Goal: Task Accomplishment & Management: Manage account settings

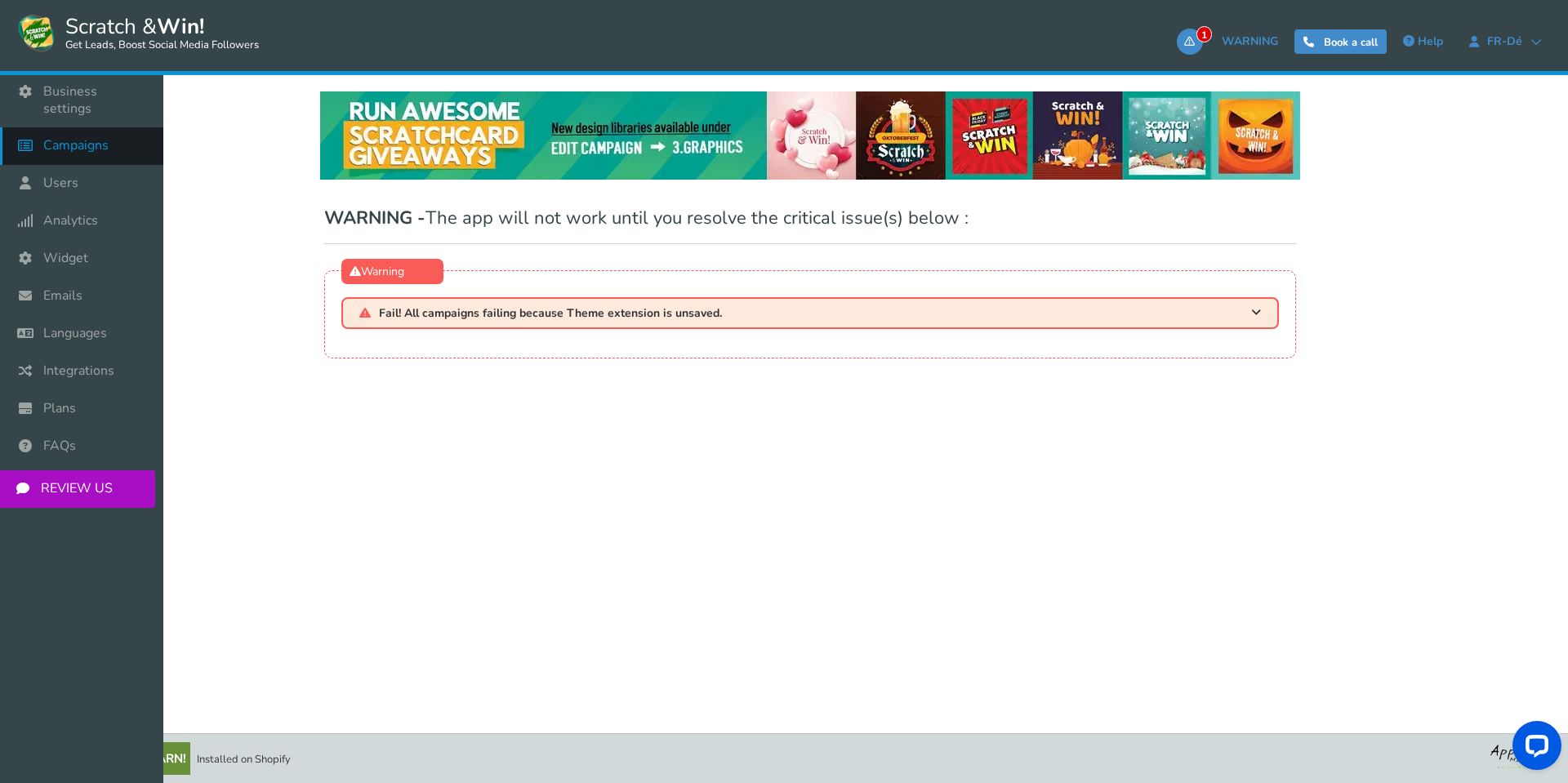
click at [60, 137] on span "Campaigns" at bounding box center [76, 145] width 66 height 17
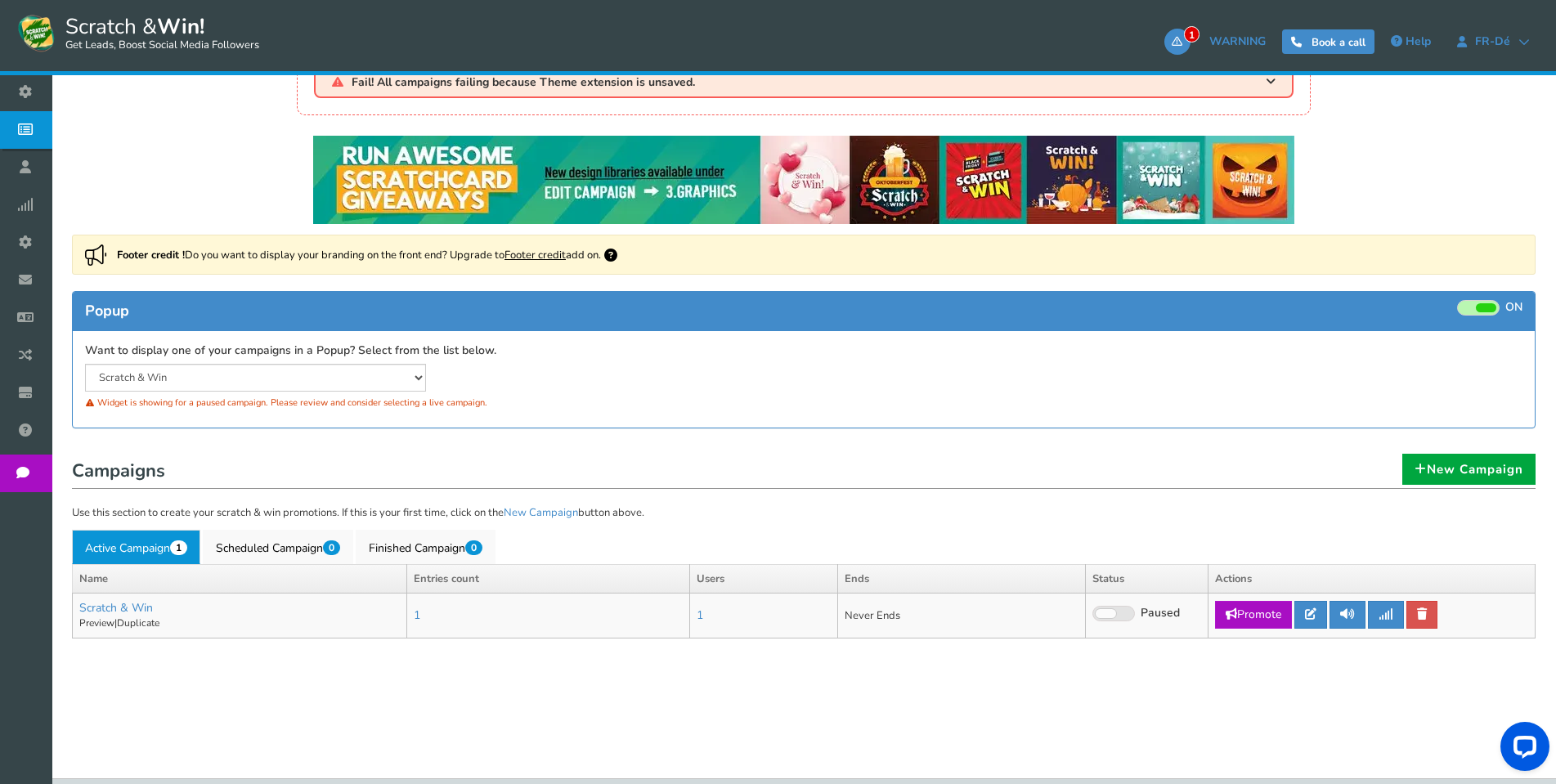
scroll to position [104, 0]
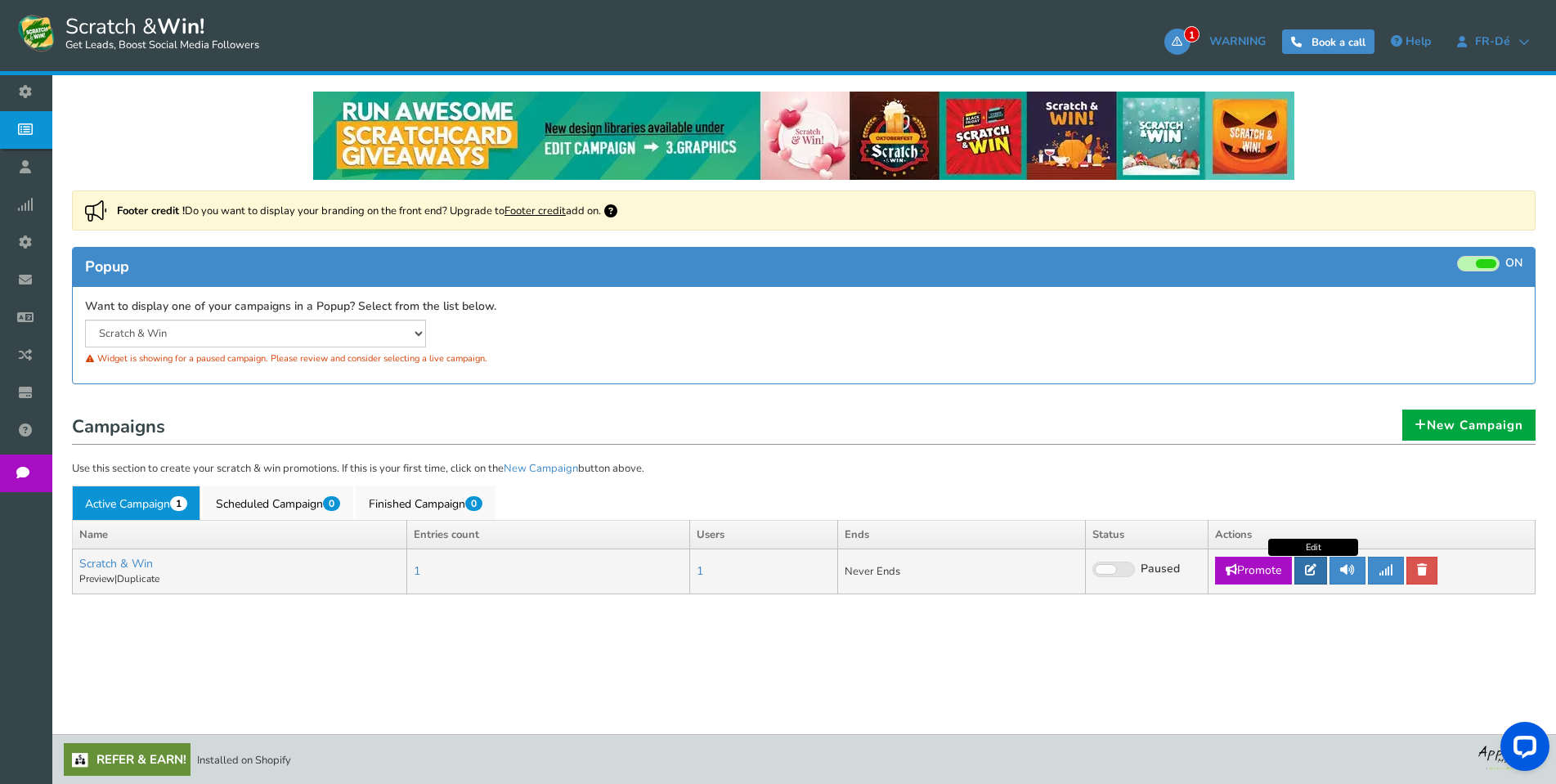
click at [1317, 567] on icon at bounding box center [1311, 570] width 11 height 11
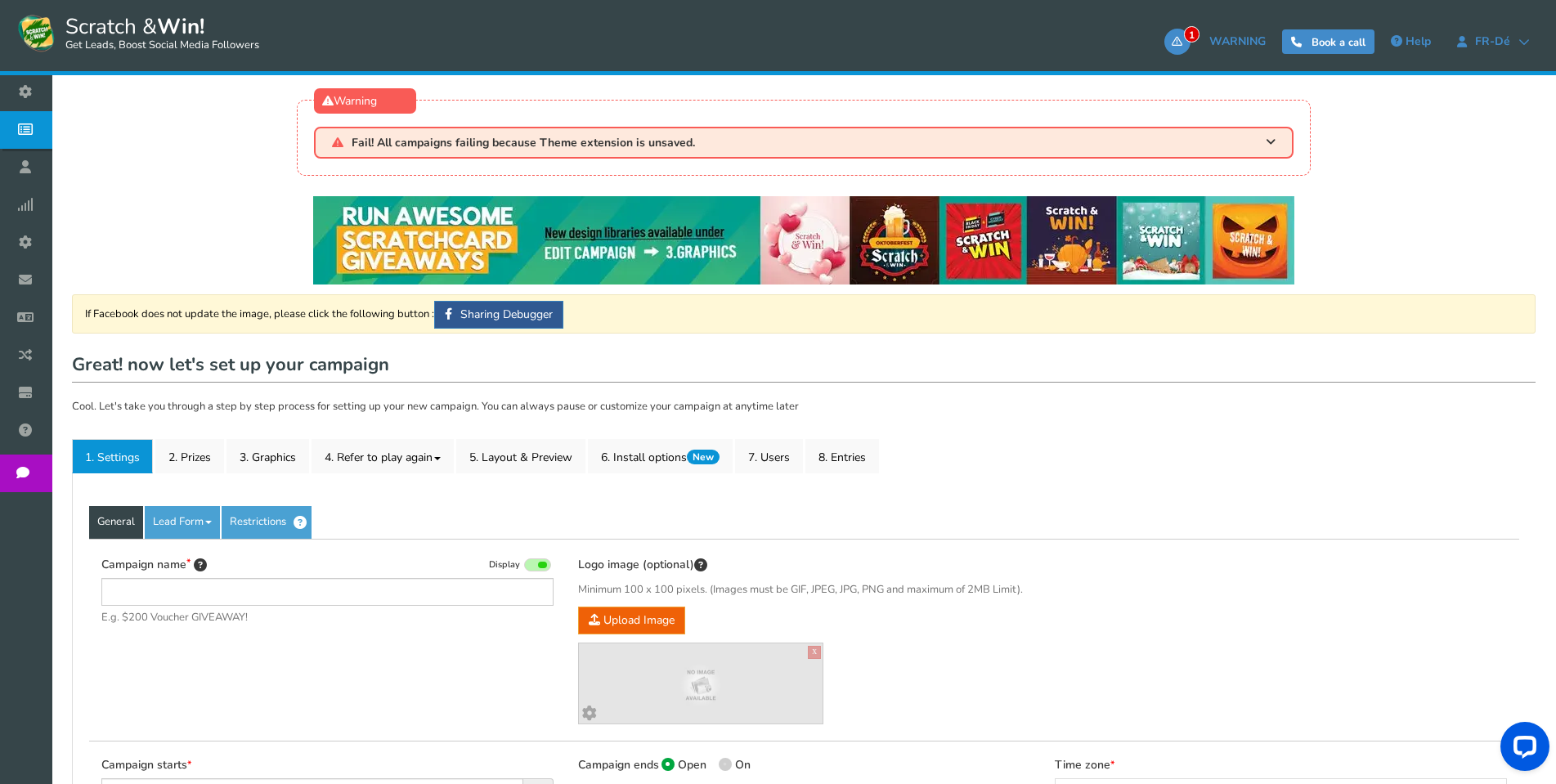
type input "Scratch & Win"
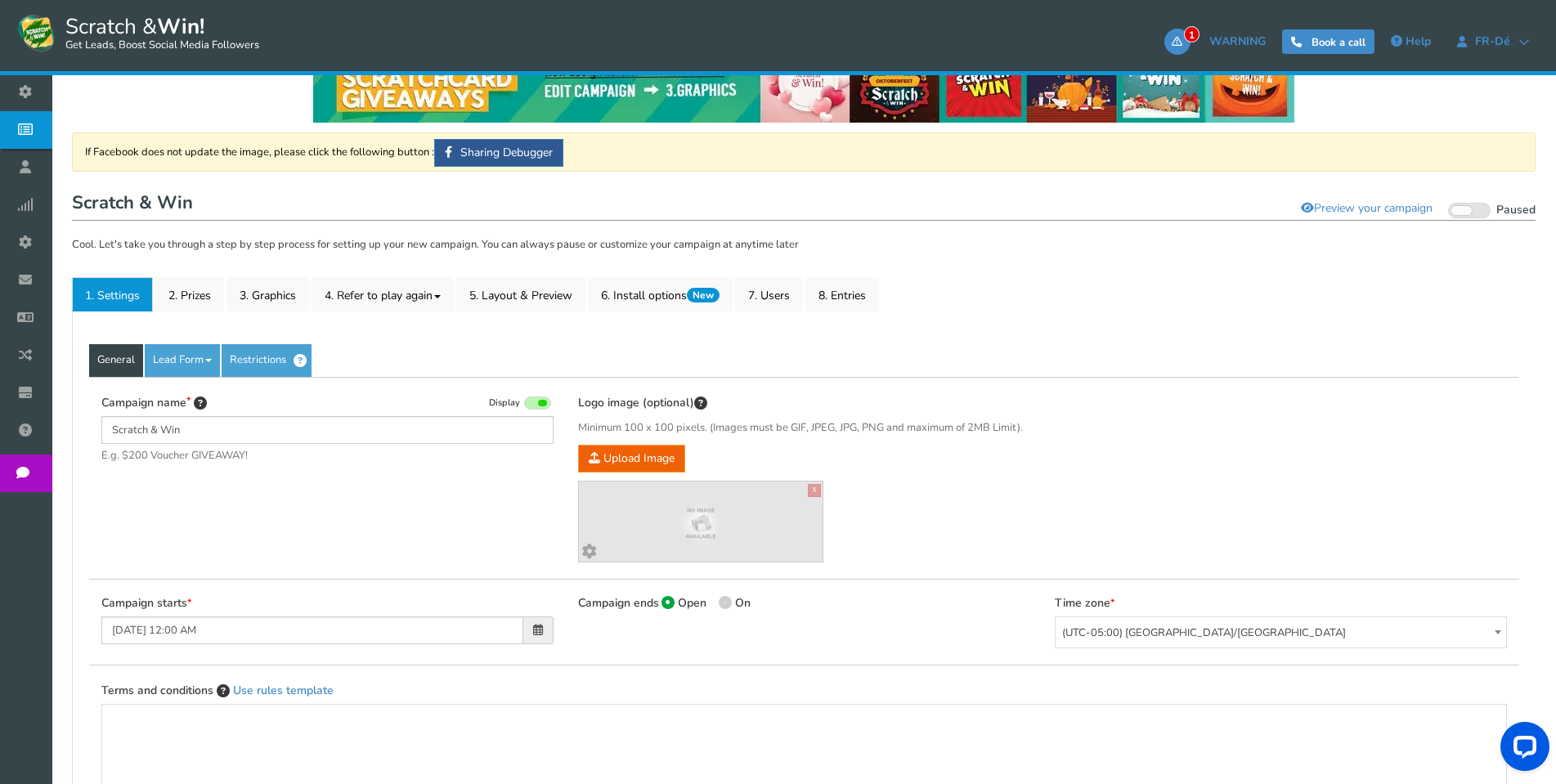
scroll to position [245, 0]
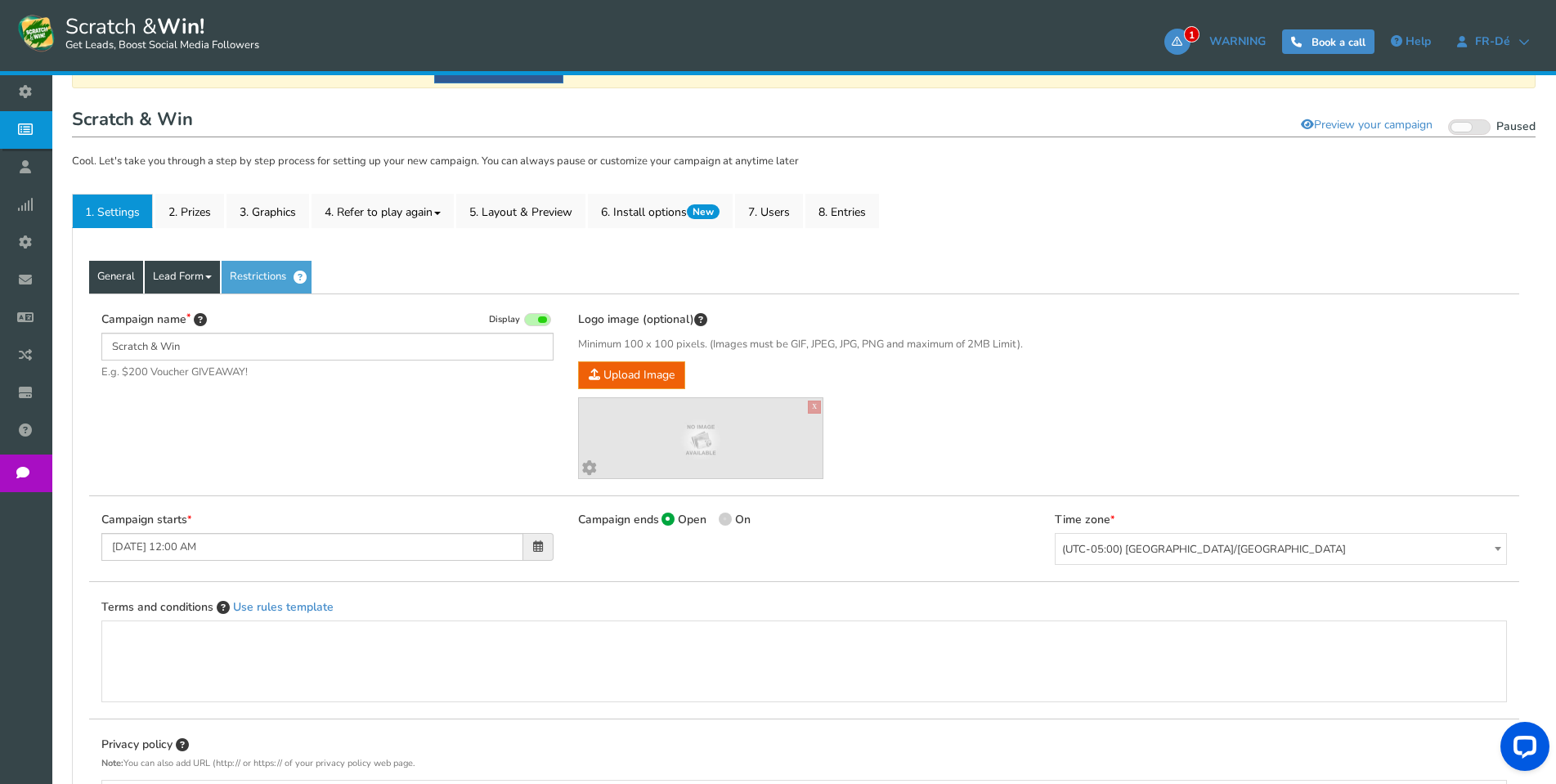
click at [181, 275] on link "Lead Form" at bounding box center [182, 277] width 75 height 33
click at [208, 280] on link "Lead Form" at bounding box center [182, 277] width 75 height 33
click at [201, 367] on link "Fields setup" at bounding box center [210, 361] width 130 height 34
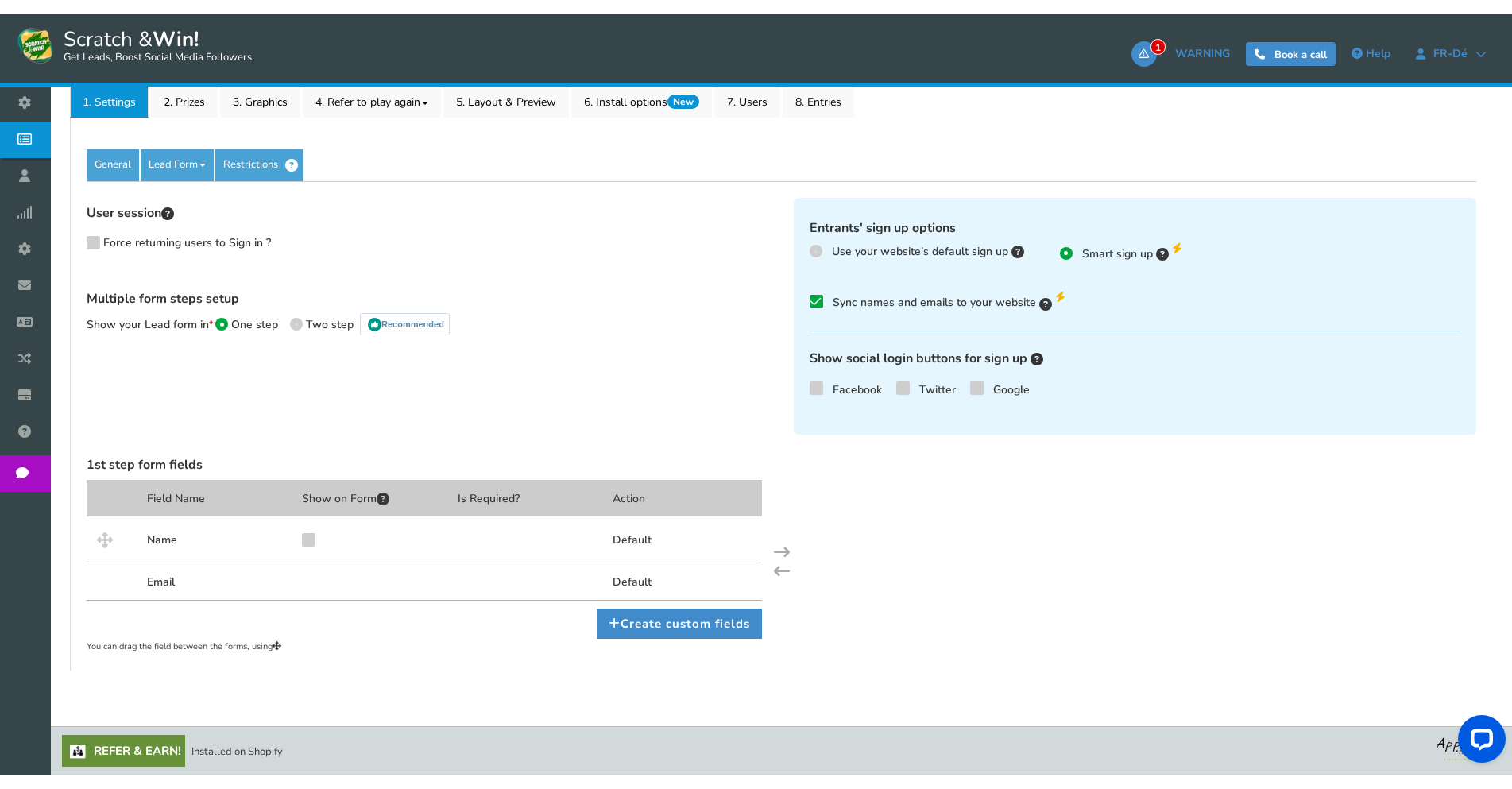
scroll to position [329, 0]
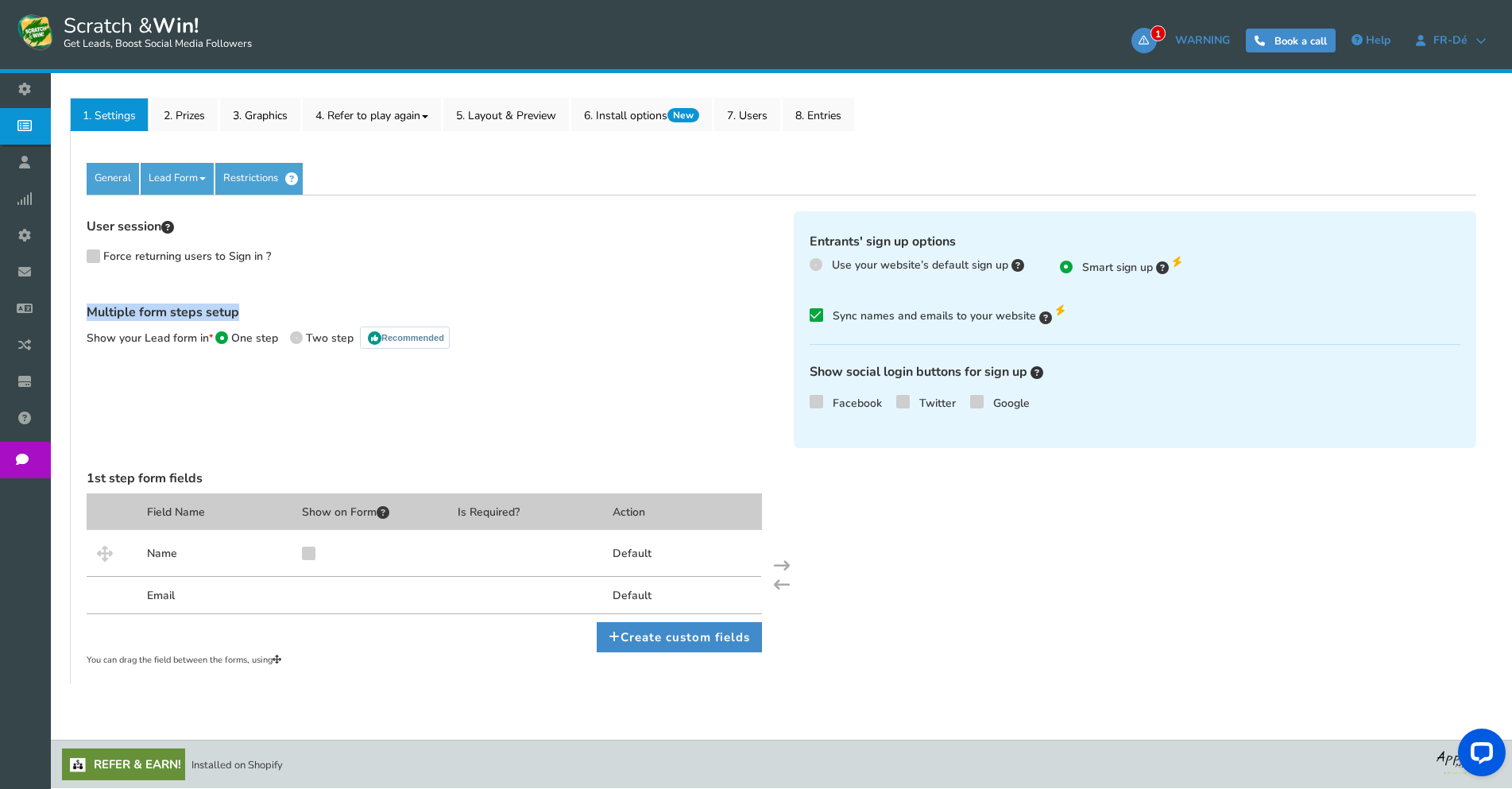
drag, startPoint x: 89, startPoint y: 310, endPoint x: 263, endPoint y: 315, distance: 174.1
click at [263, 315] on div "User session Force returning users to Sign in ? Multiple form steps setup Show …" at bounding box center [428, 291] width 707 height 160
copy h4 "Multiple form steps setup"
click at [785, 560] on span at bounding box center [781, 565] width 16 height 16
click at [783, 588] on span at bounding box center [781, 584] width 16 height 16
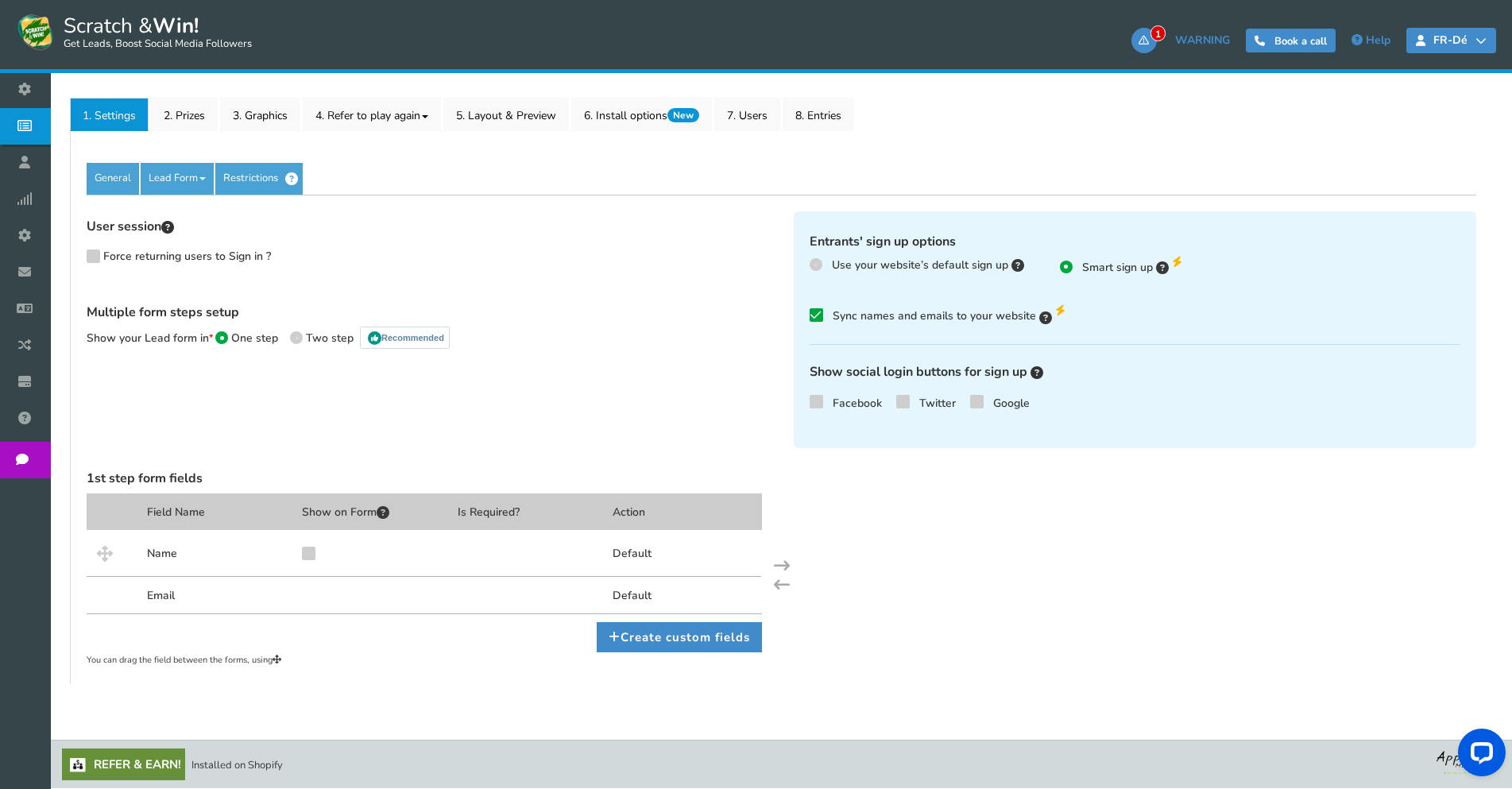
click at [1470, 47] on link "FR-dé" at bounding box center [1451, 40] width 89 height 26
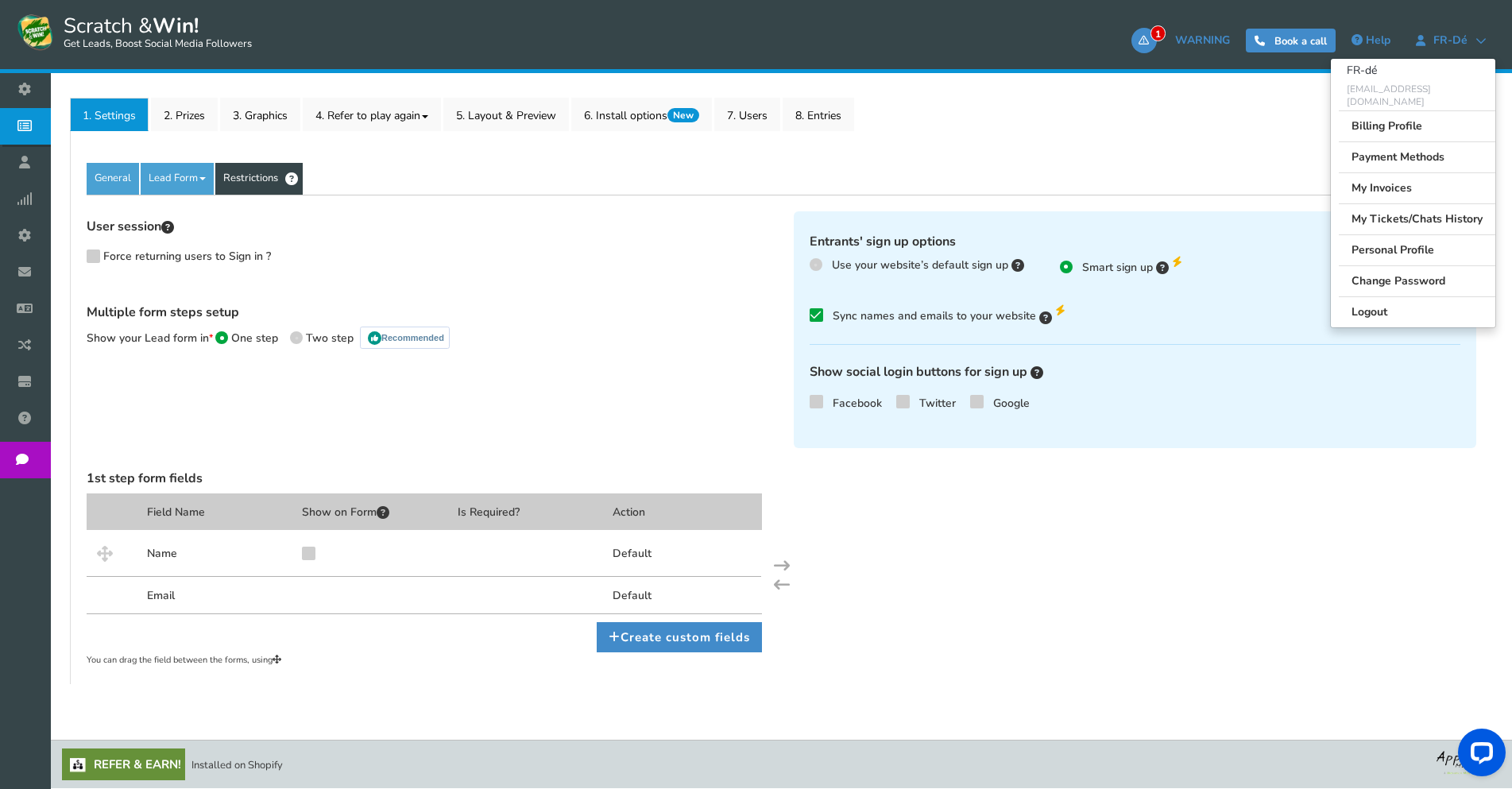
click at [266, 188] on link "Restrictions" at bounding box center [259, 179] width 88 height 32
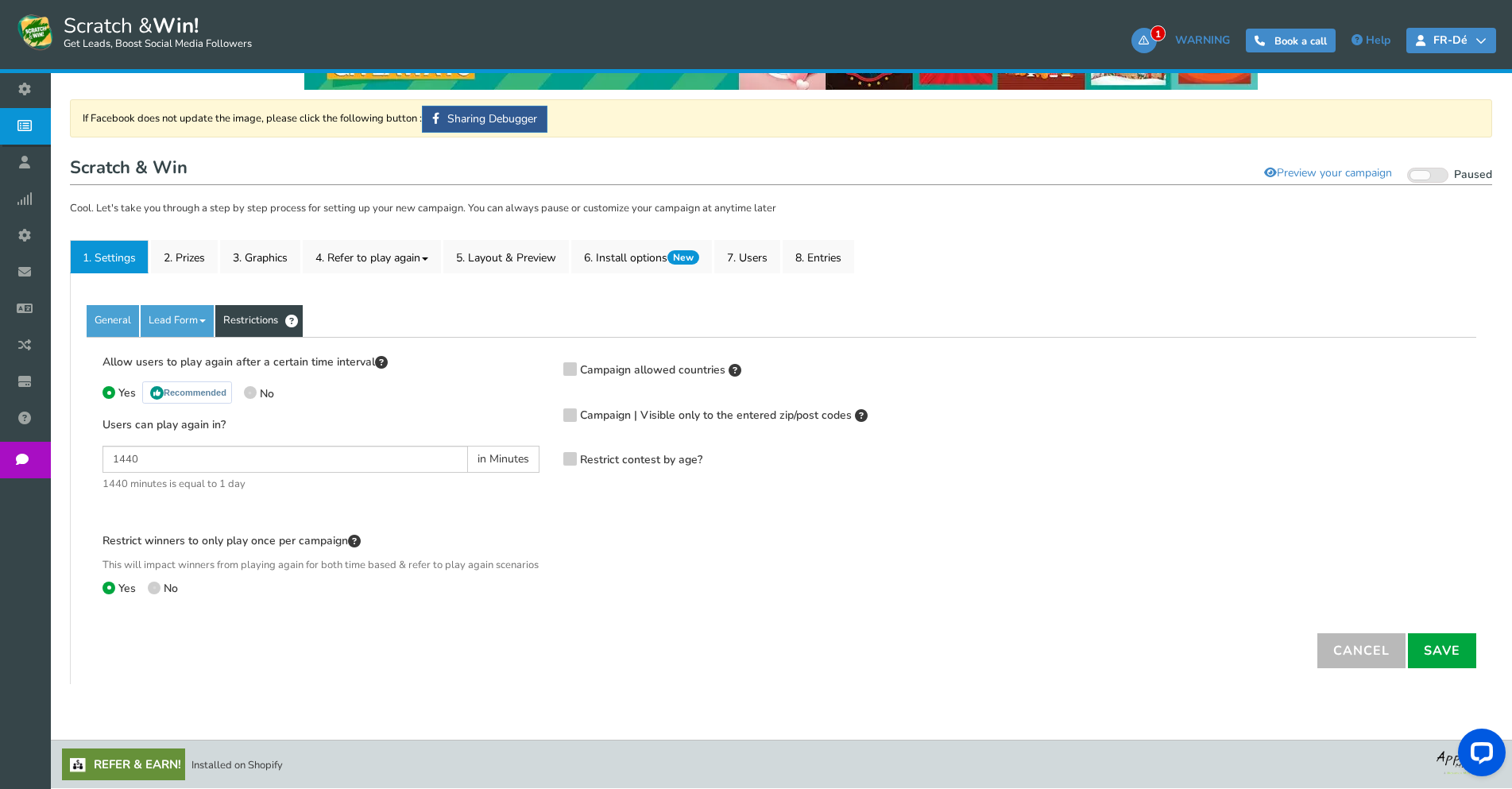
click at [1465, 40] on span "FR-dé" at bounding box center [1450, 40] width 50 height 13
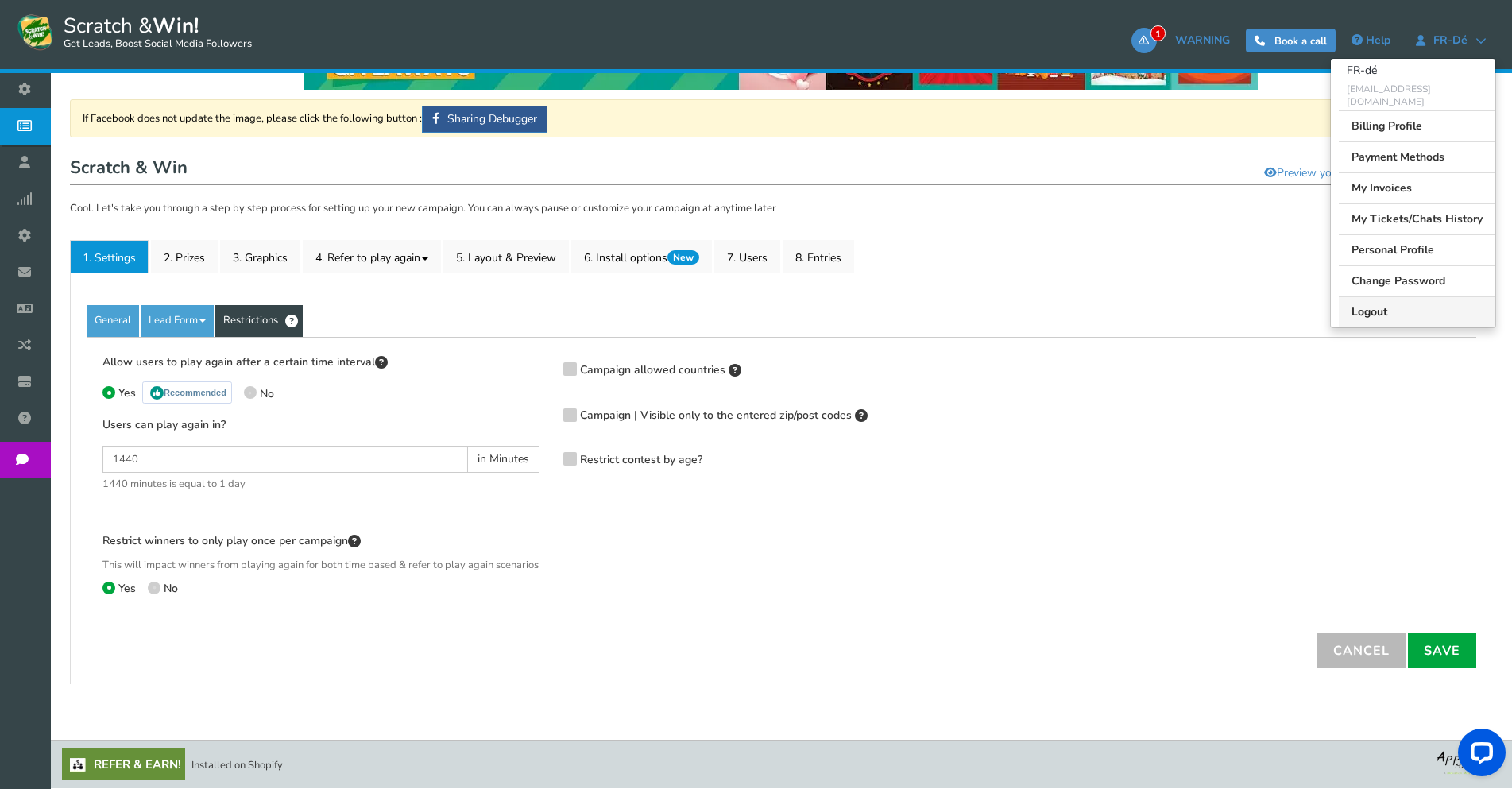
click at [1403, 306] on link "Logout" at bounding box center [1417, 312] width 157 height 31
